Goal: Task Accomplishment & Management: Manage account settings

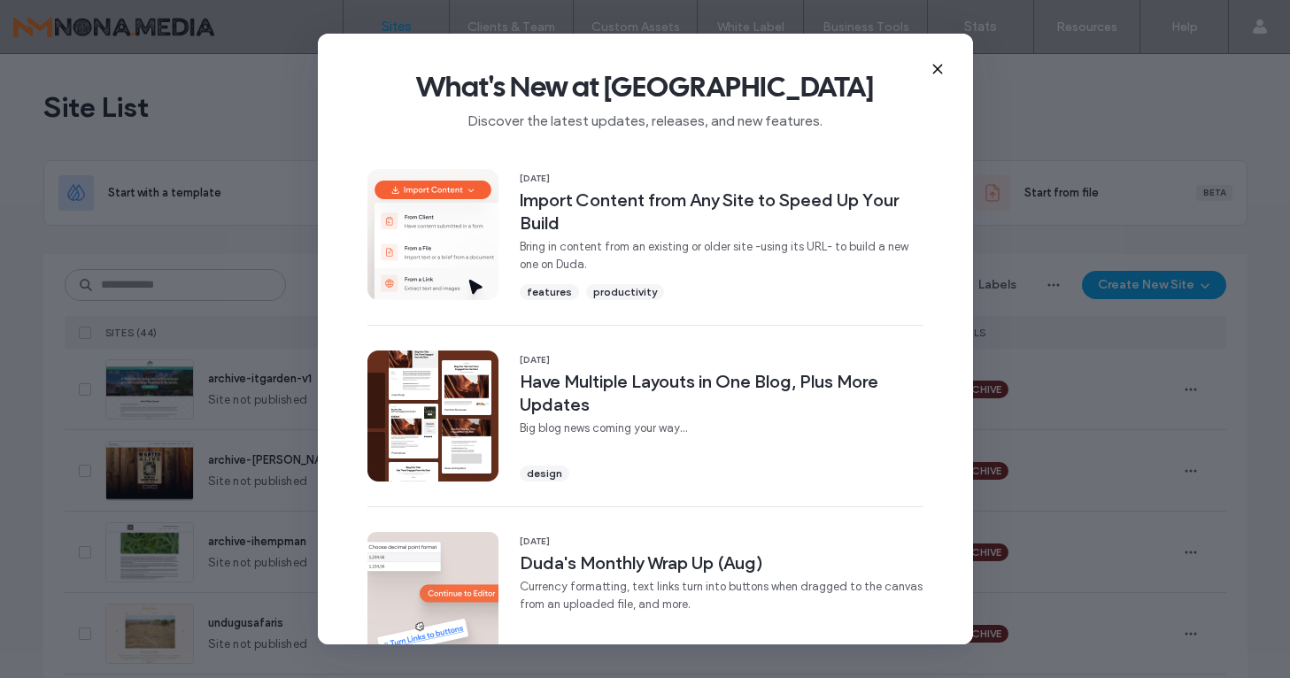
scroll to position [636, 0]
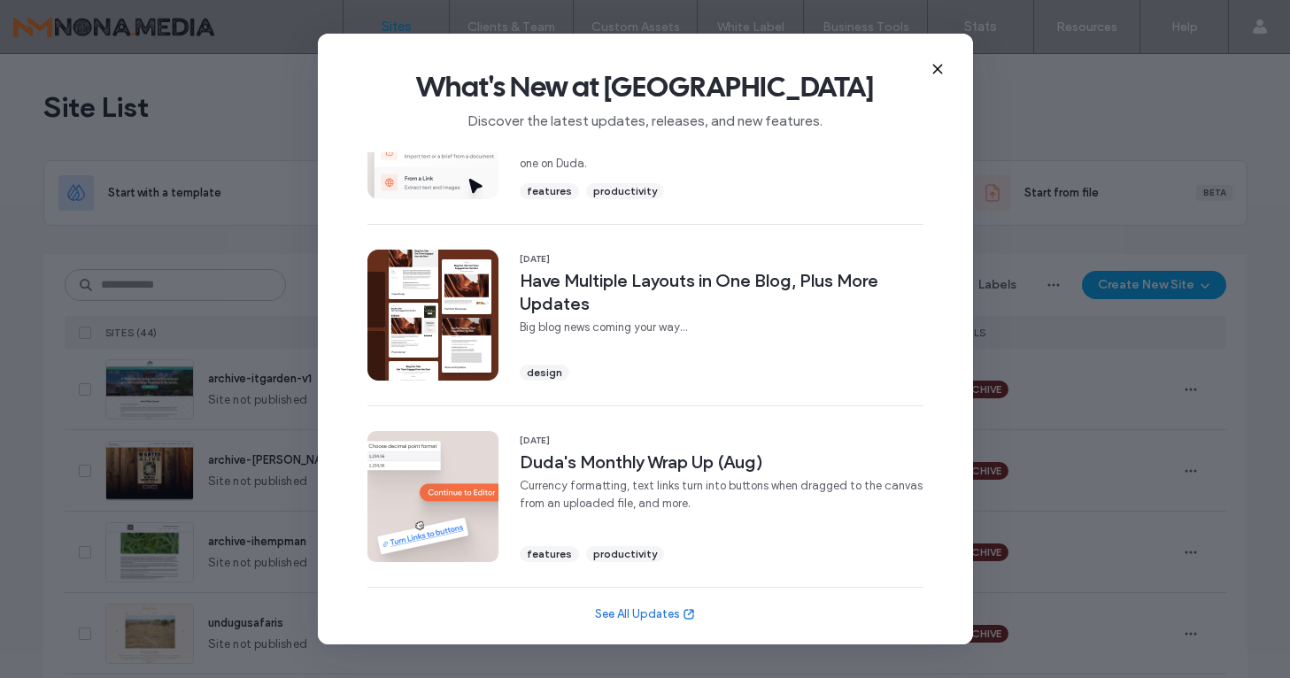
click at [939, 67] on icon at bounding box center [937, 69] width 14 height 14
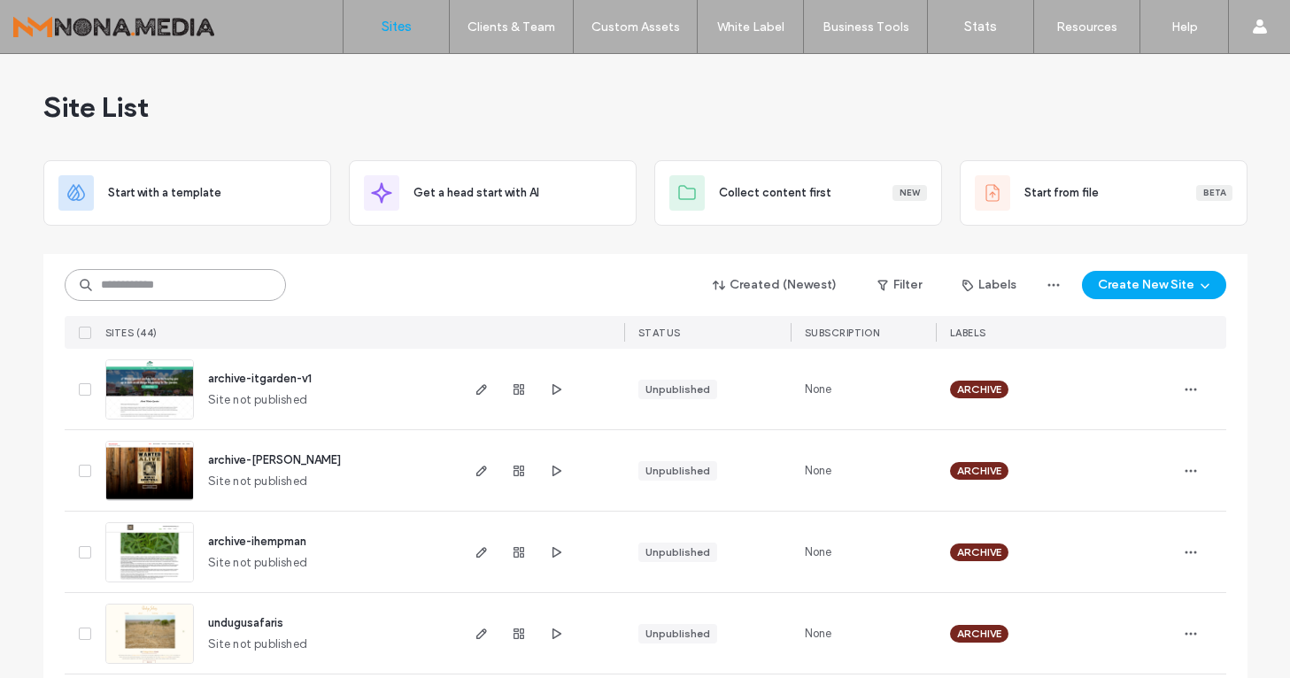
click at [220, 274] on input at bounding box center [175, 285] width 221 height 32
type input "****"
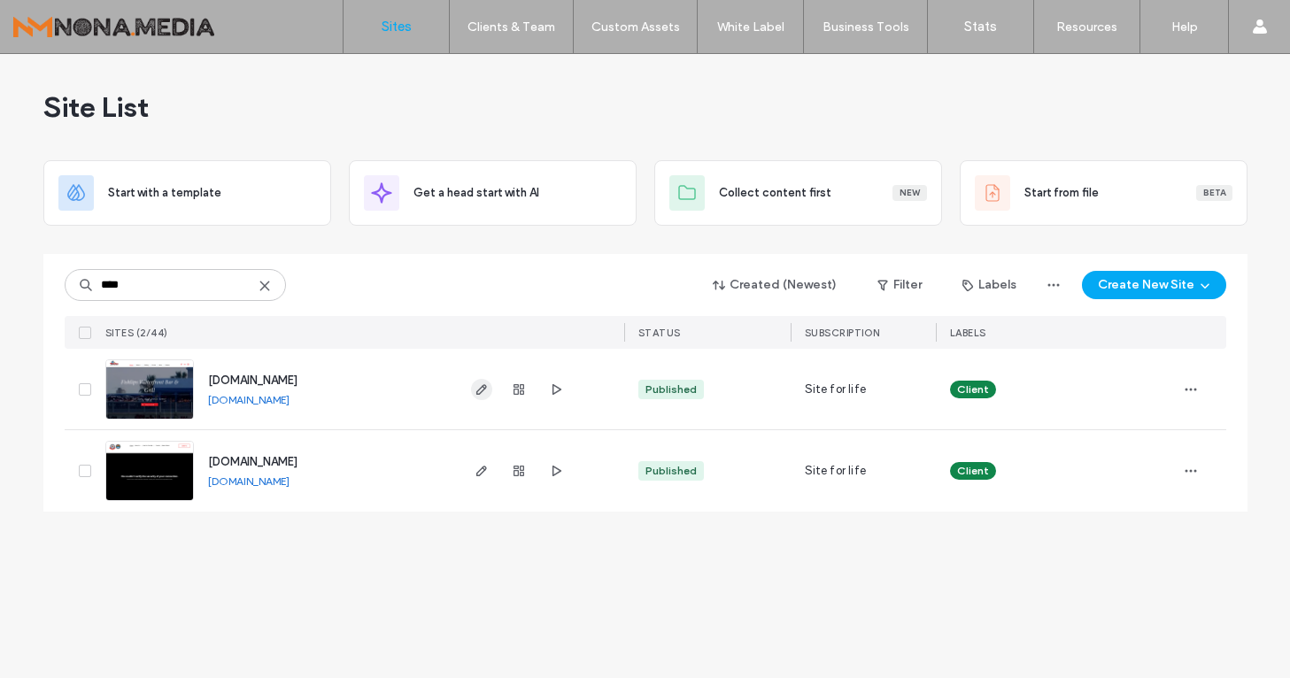
click at [481, 389] on icon "button" at bounding box center [481, 389] width 14 height 14
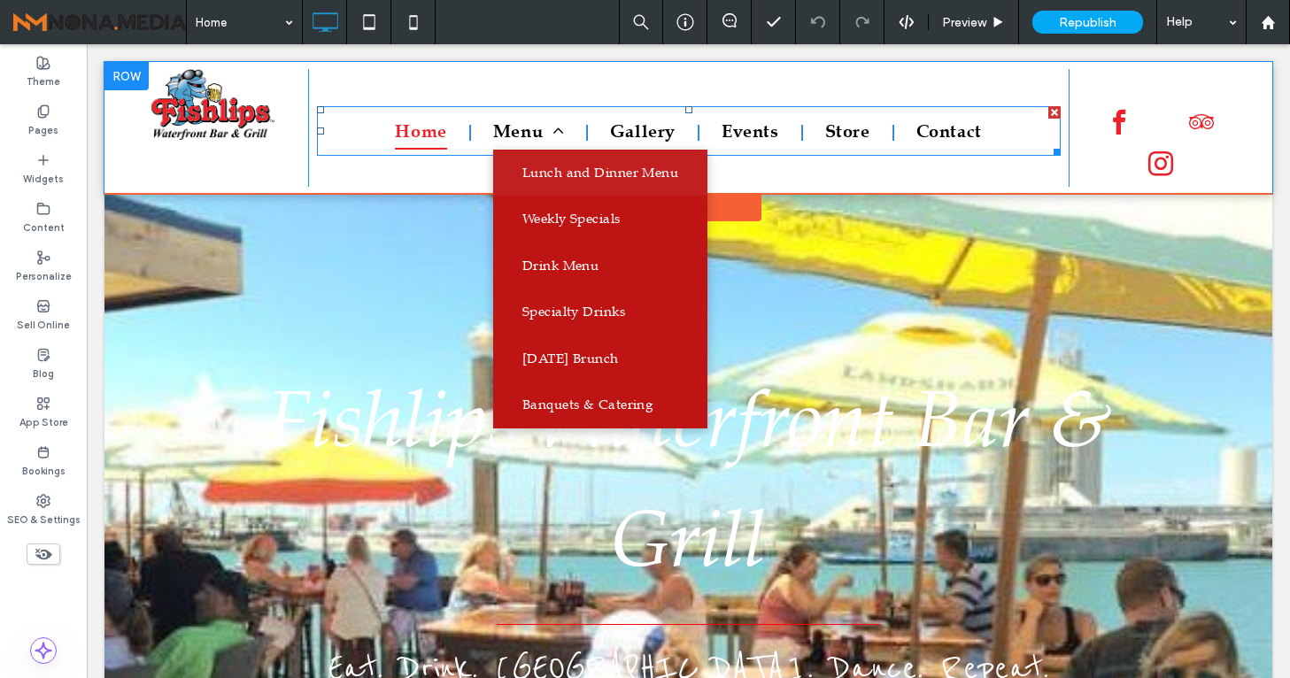
click at [540, 172] on span "Lunch and Dinner Menu" at bounding box center [600, 173] width 156 height 20
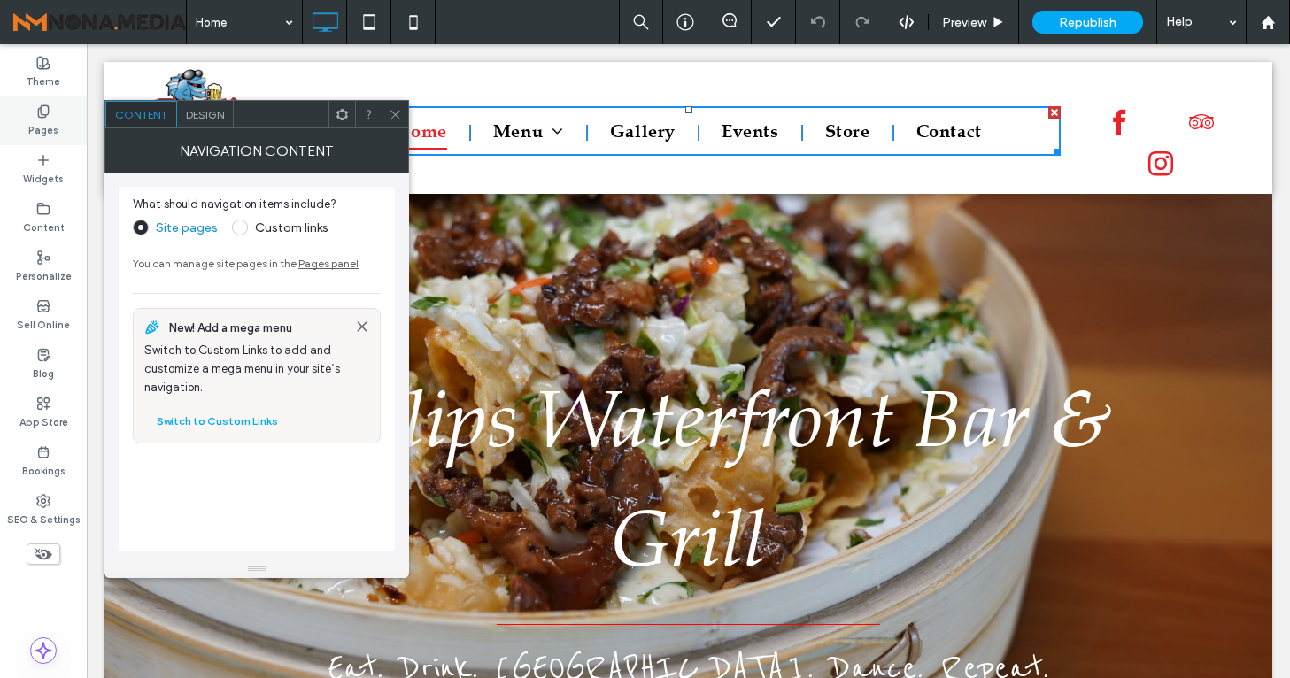
click at [37, 127] on label "Pages" at bounding box center [43, 128] width 30 height 19
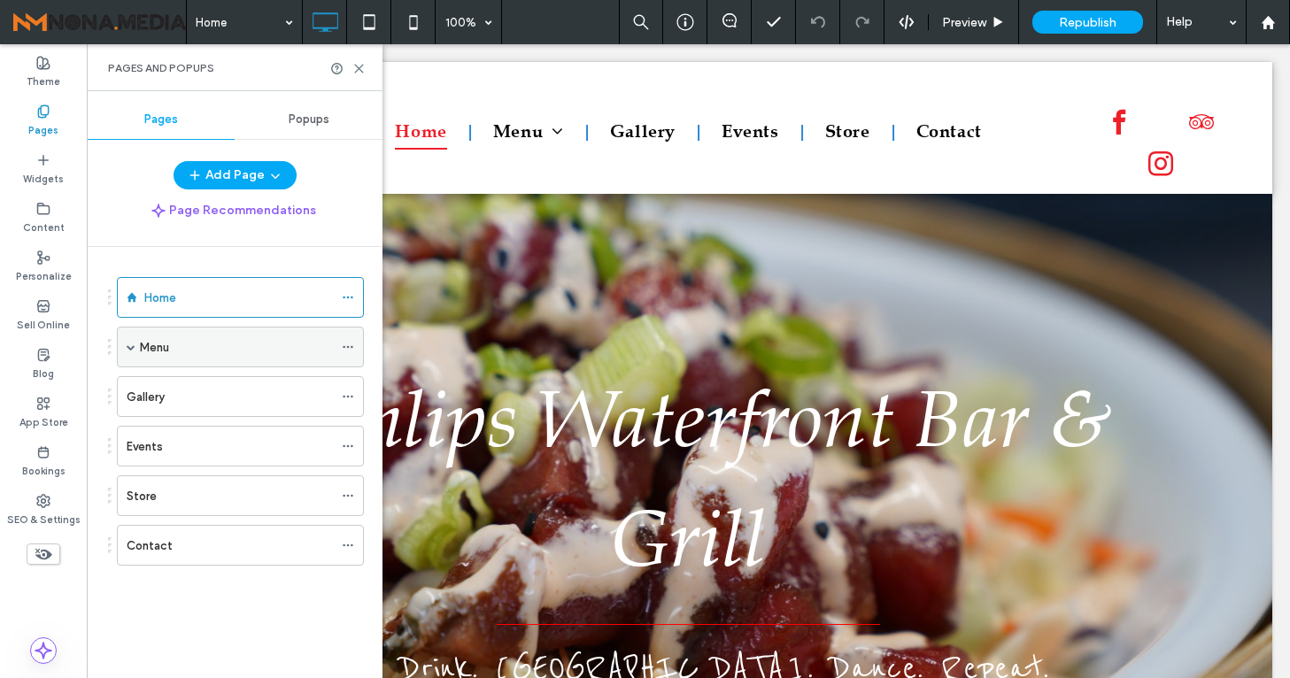
click at [193, 348] on div "Menu" at bounding box center [236, 347] width 193 height 19
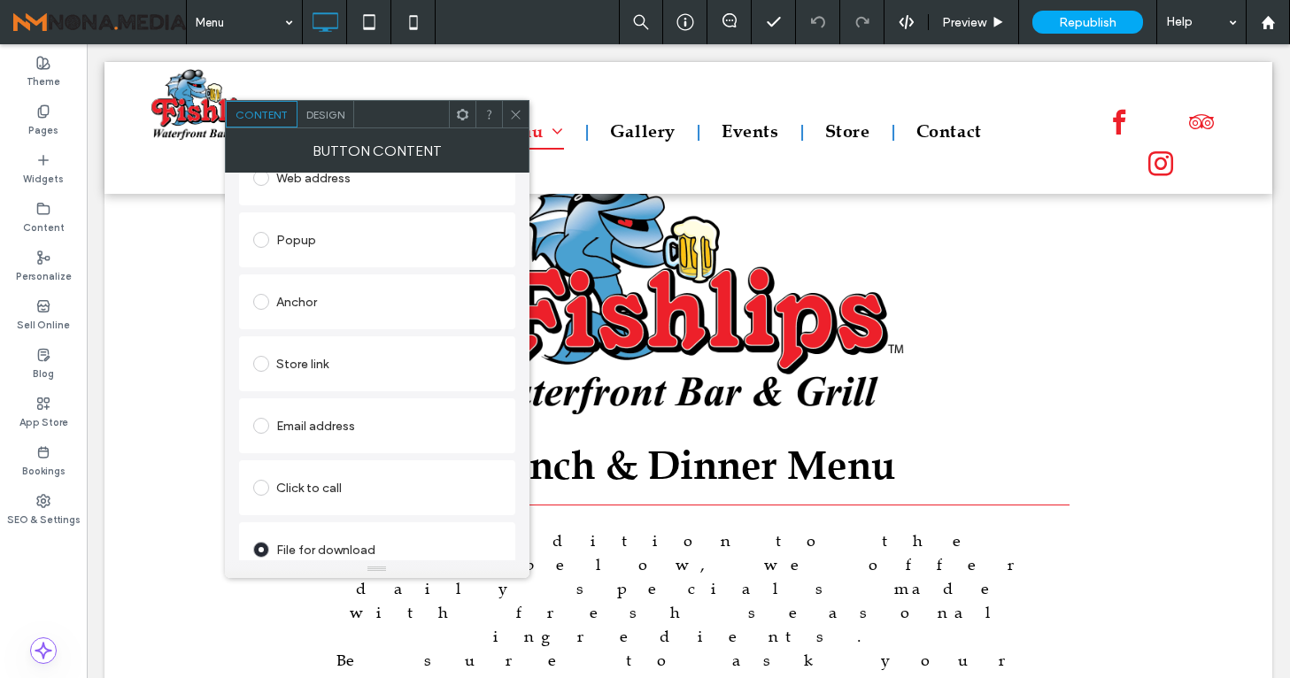
scroll to position [344, 0]
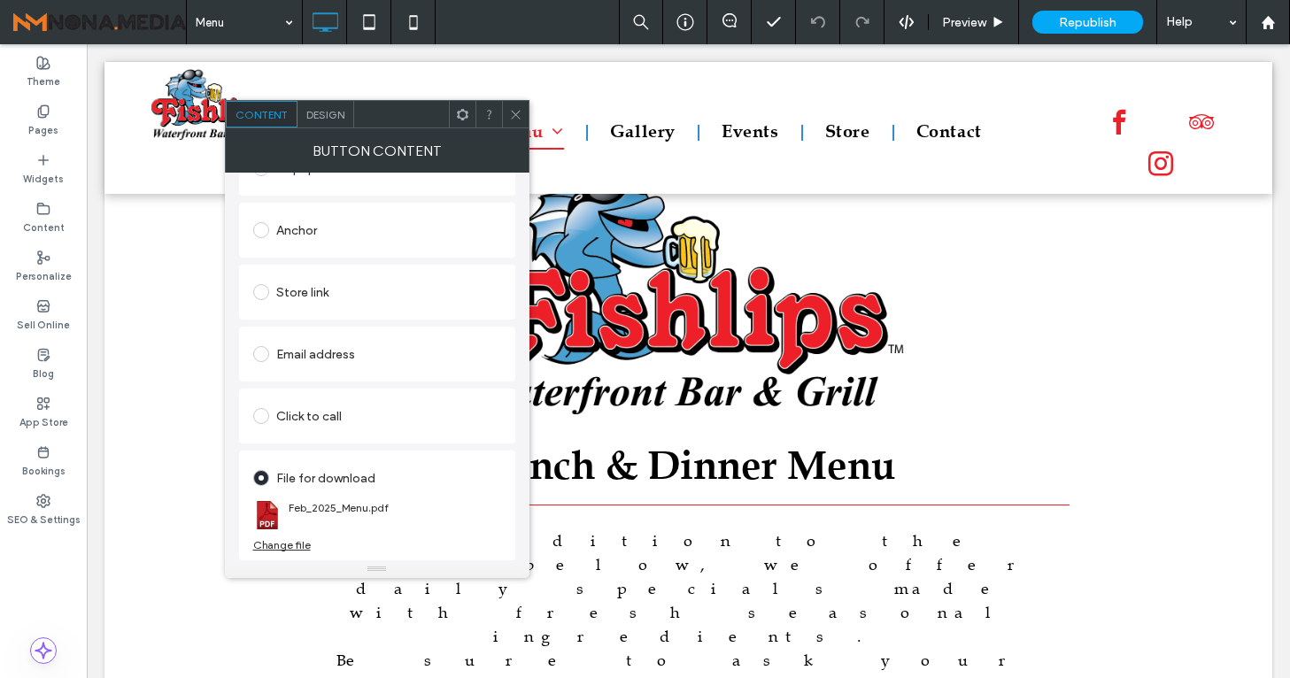
click at [290, 543] on div "Change file" at bounding box center [282, 544] width 58 height 13
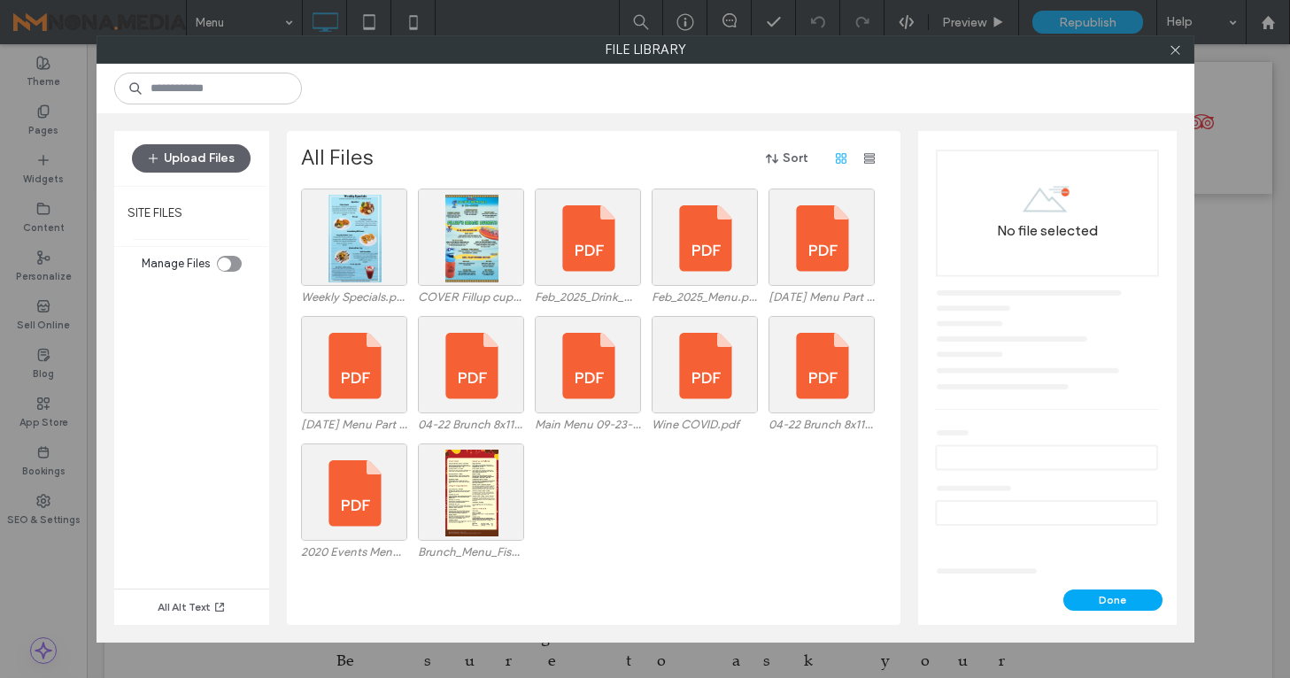
click at [602, 533] on div "2020 Events Menu.pdf Brunch_Menu_Fishlips.jpg" at bounding box center [598, 506] width 595 height 127
click at [159, 149] on span "button" at bounding box center [155, 158] width 18 height 27
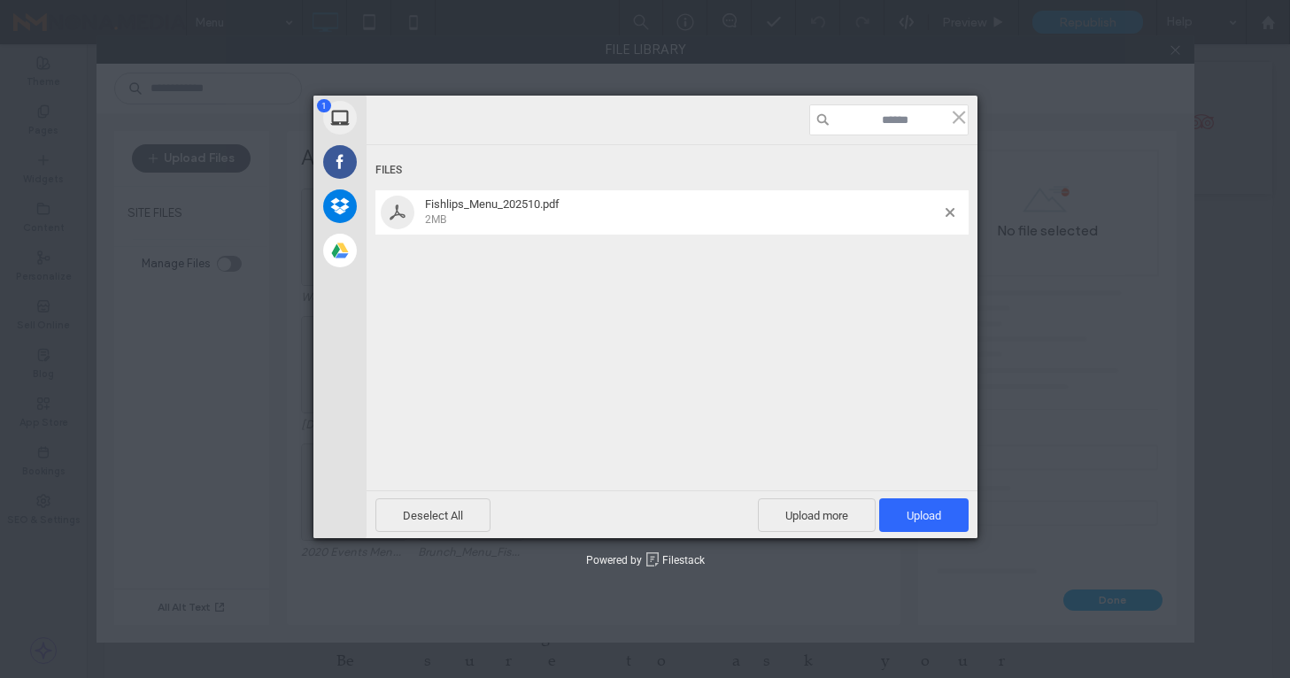
click at [521, 225] on span "2MB" at bounding box center [682, 219] width 515 height 16
click at [920, 521] on span "Upload 1" at bounding box center [923, 515] width 35 height 13
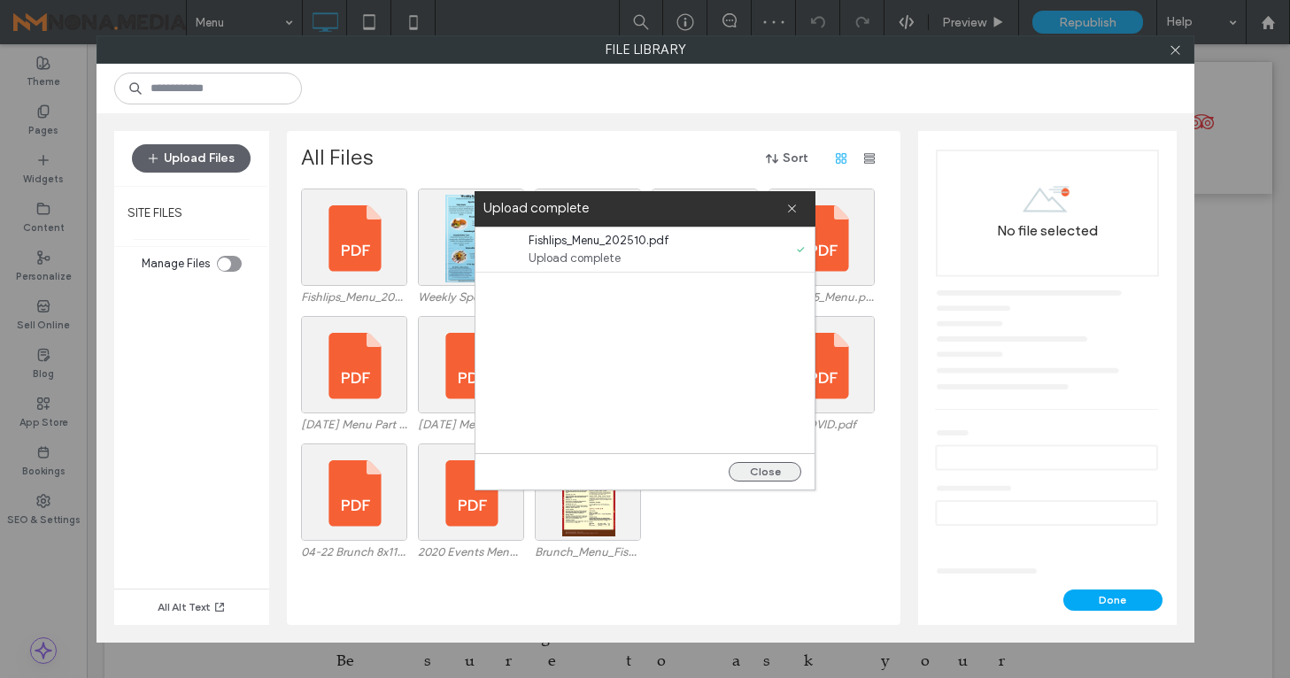
click at [762, 466] on button "Close" at bounding box center [764, 471] width 73 height 19
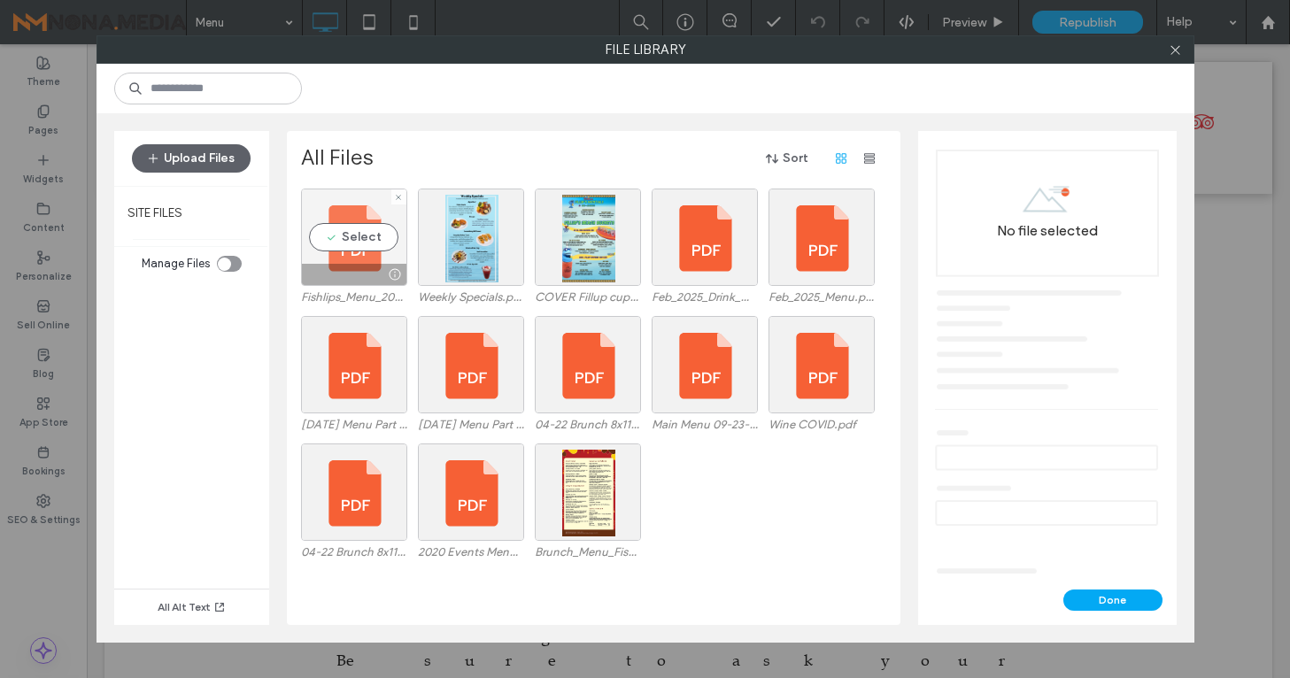
click at [342, 243] on div "Select" at bounding box center [354, 237] width 106 height 97
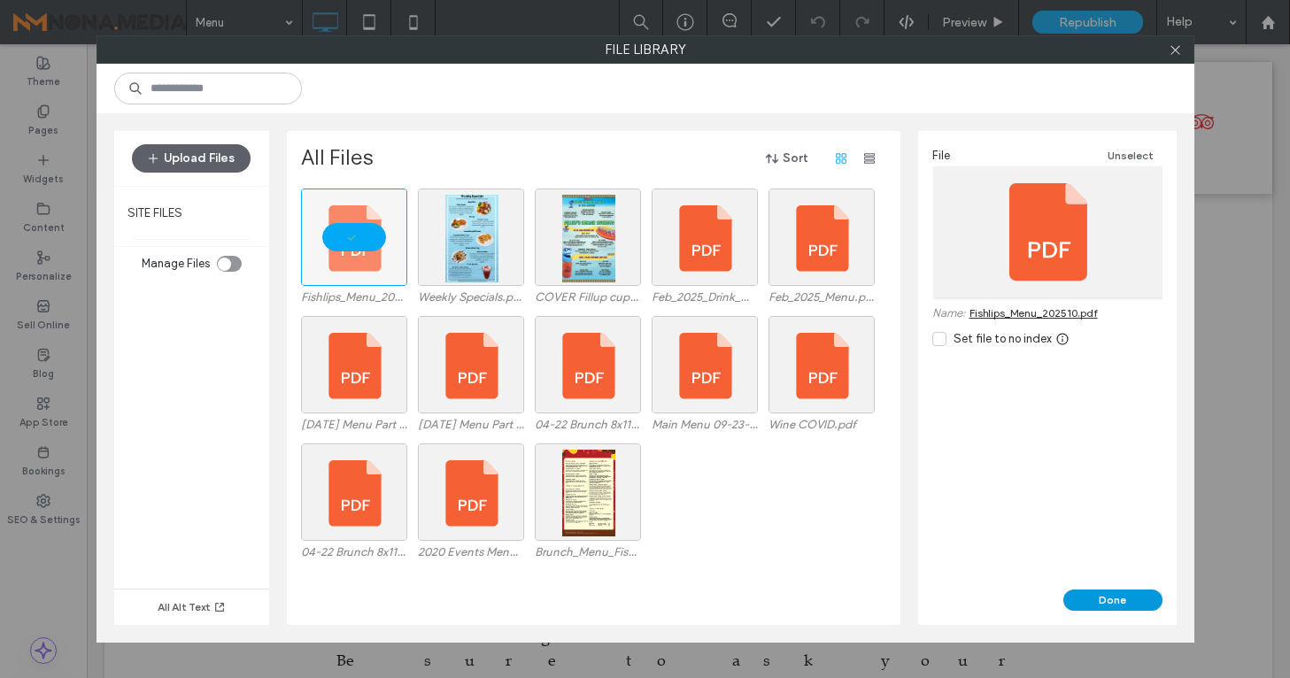
click at [1121, 602] on button "Done" at bounding box center [1112, 599] width 99 height 21
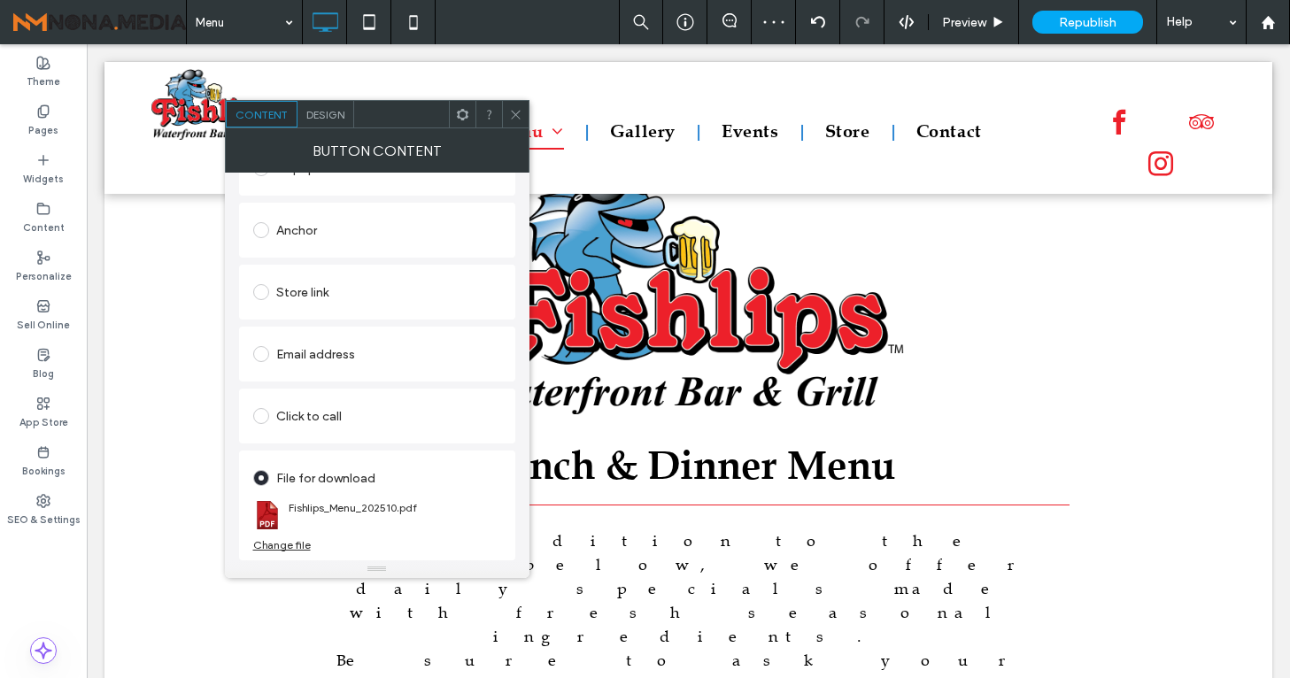
drag, startPoint x: 516, startPoint y: 116, endPoint x: 485, endPoint y: 154, distance: 49.1
click at [516, 116] on use at bounding box center [515, 114] width 9 height 9
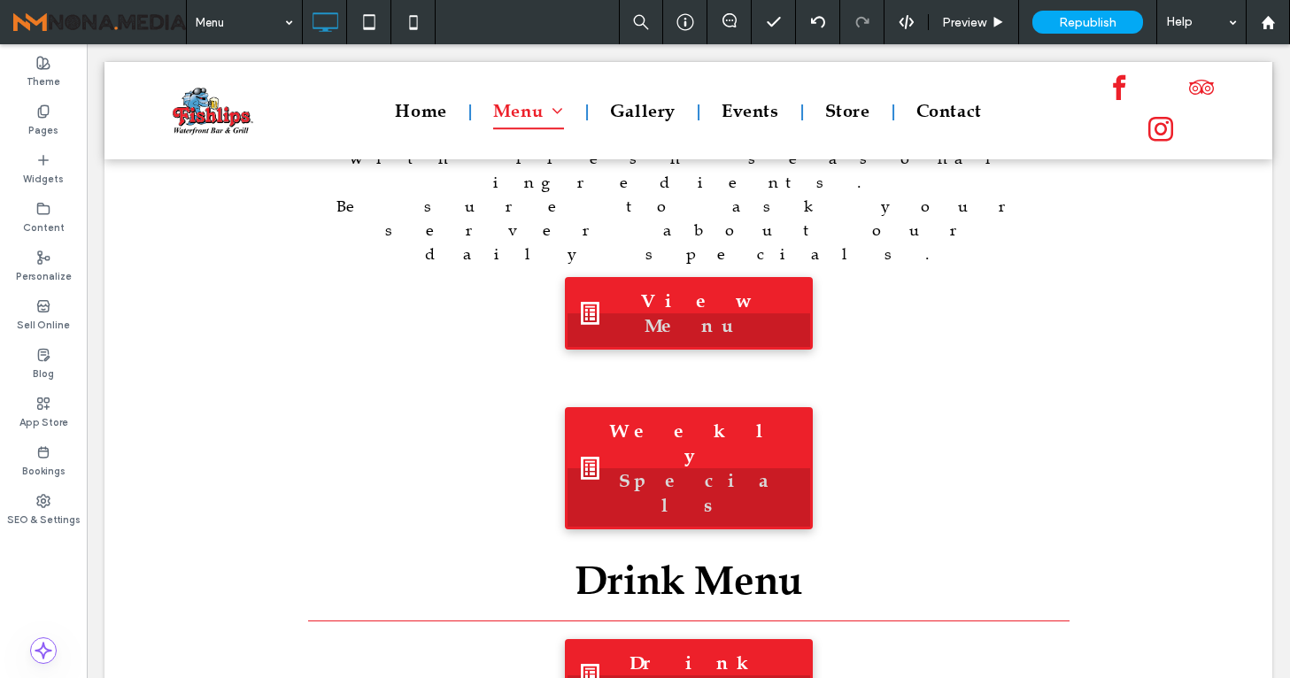
scroll to position [457, 0]
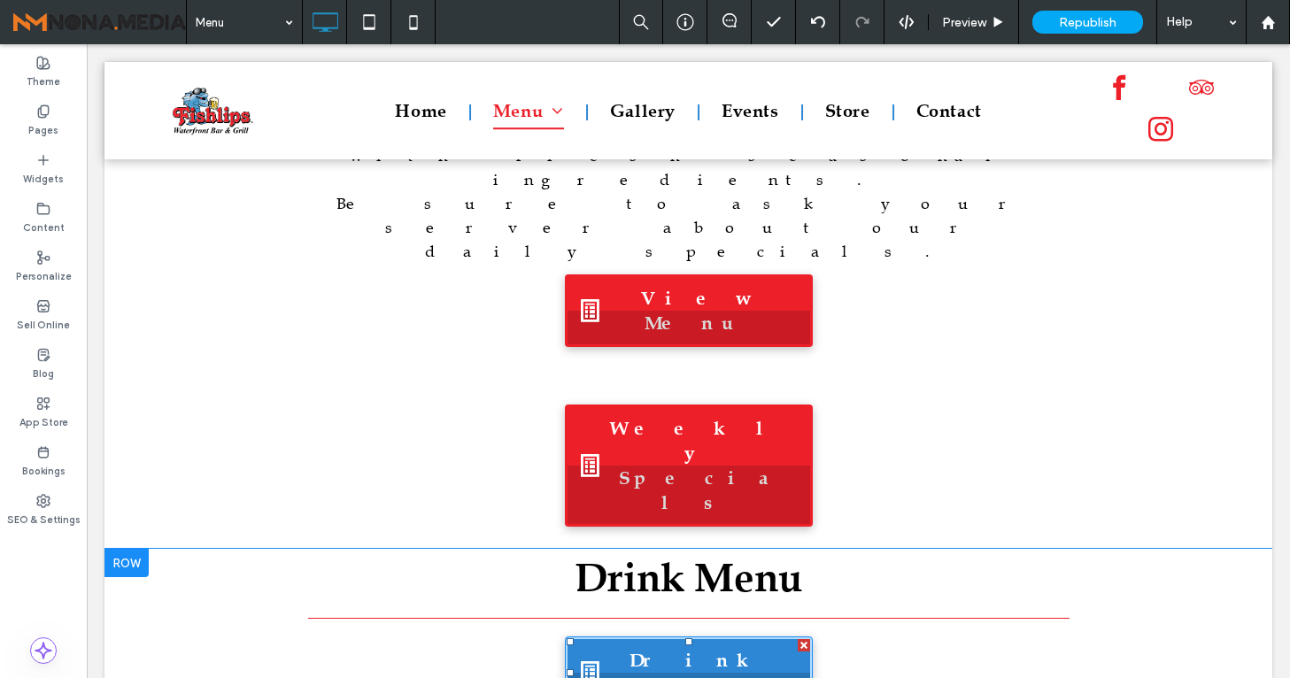
click at [693, 636] on link "Drink Menu" at bounding box center [689, 672] width 248 height 73
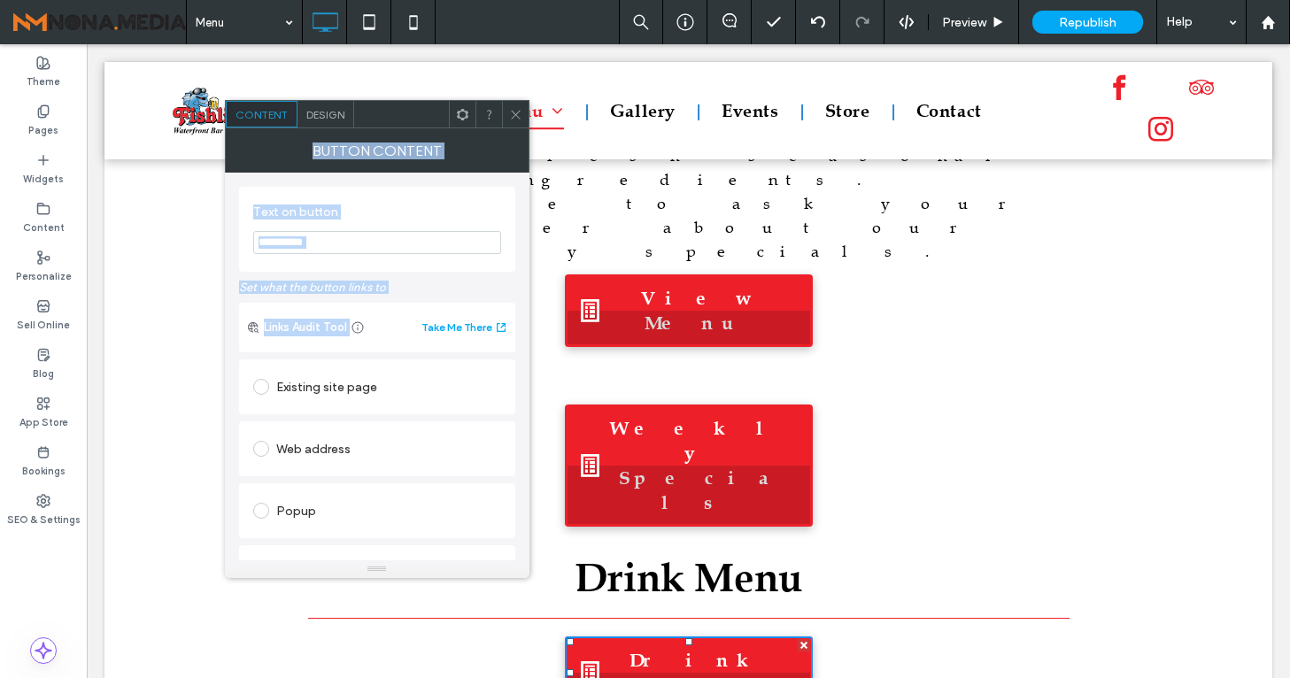
drag, startPoint x: 517, startPoint y: 116, endPoint x: 431, endPoint y: 413, distance: 309.5
click at [431, 413] on div "**********" at bounding box center [377, 339] width 304 height 478
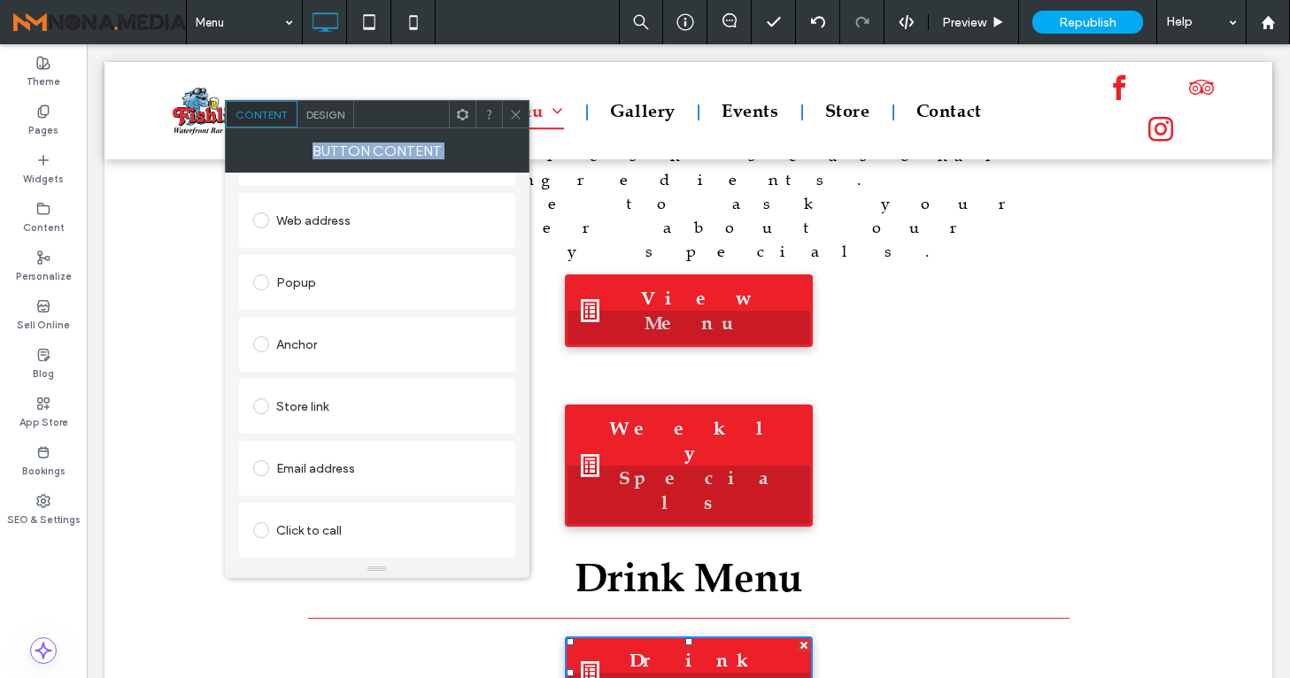
scroll to position [344, 0]
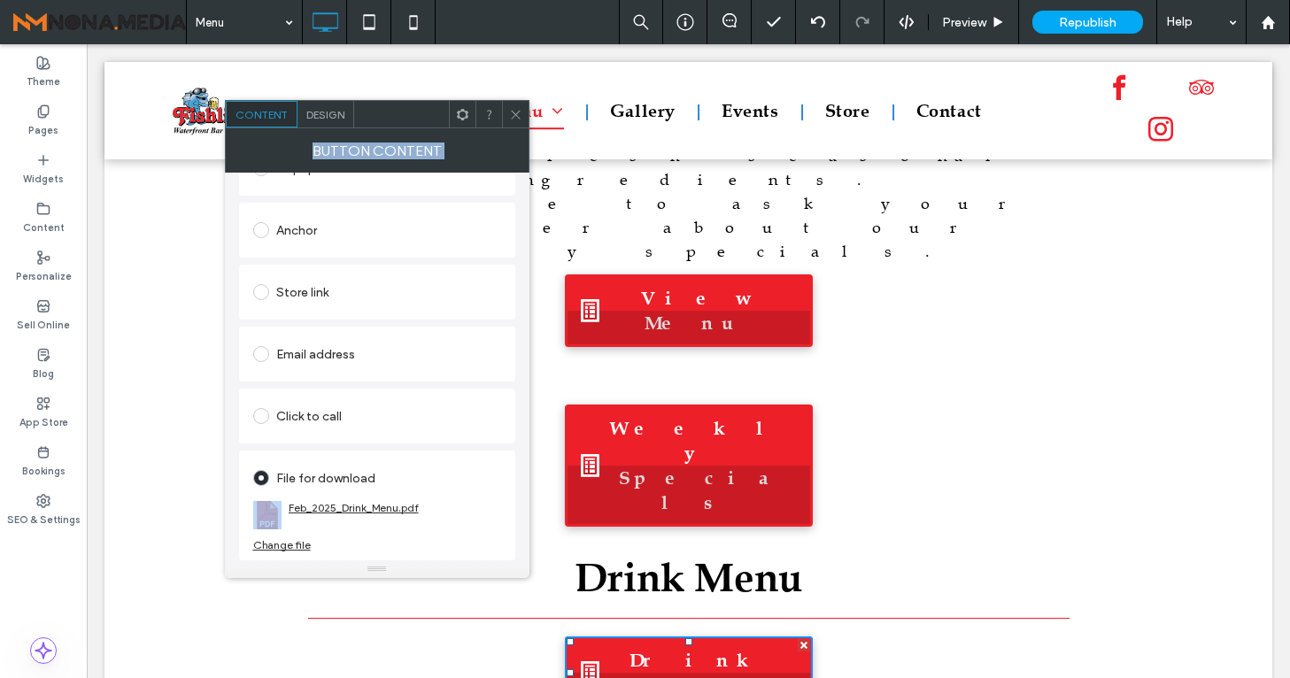
click at [322, 503] on link "Feb_2025_Drink_Menu.pdf" at bounding box center [354, 507] width 130 height 13
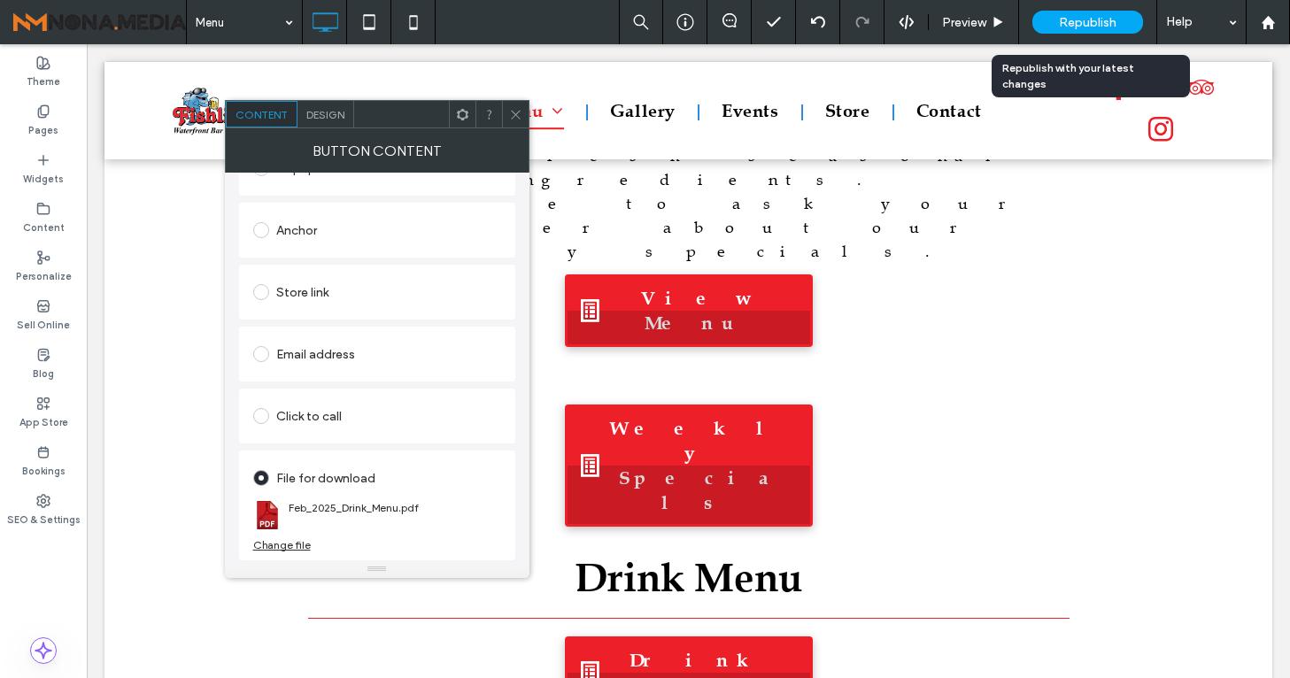
click at [511, 116] on icon at bounding box center [515, 114] width 13 height 13
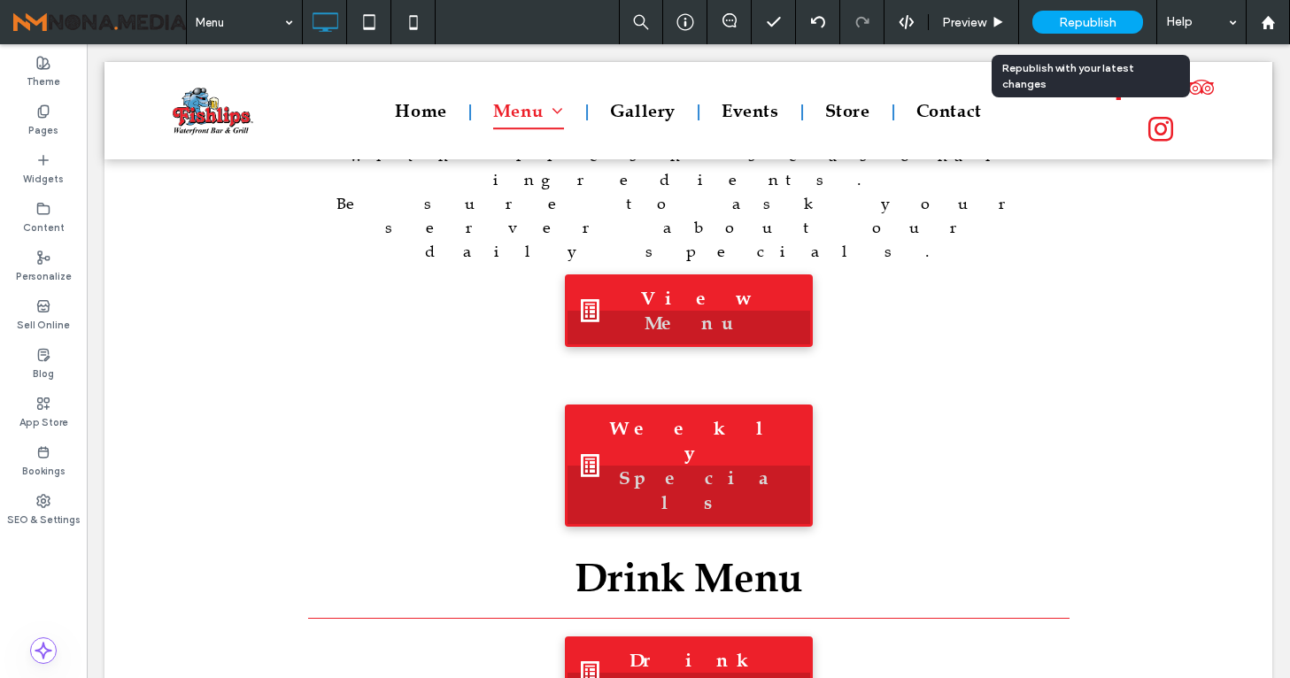
click at [1061, 23] on span "Republish" at bounding box center [1088, 22] width 58 height 15
